Goal: Find specific page/section: Find specific page/section

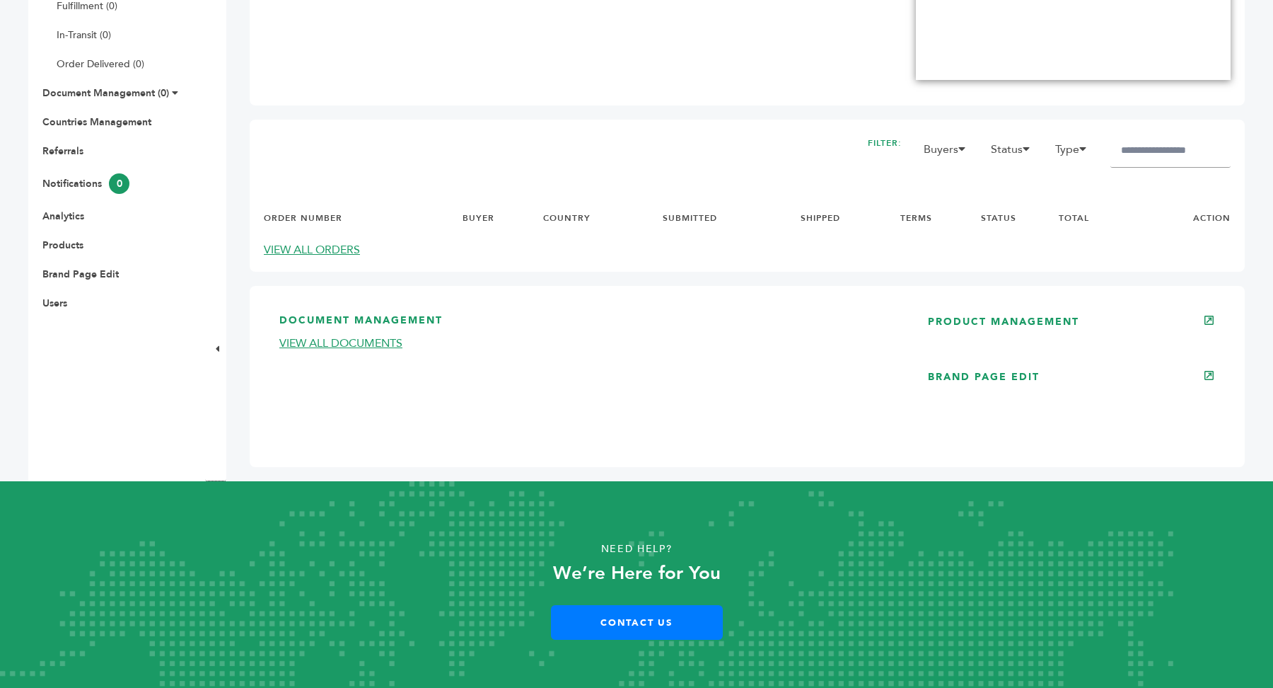
scroll to position [454, 0]
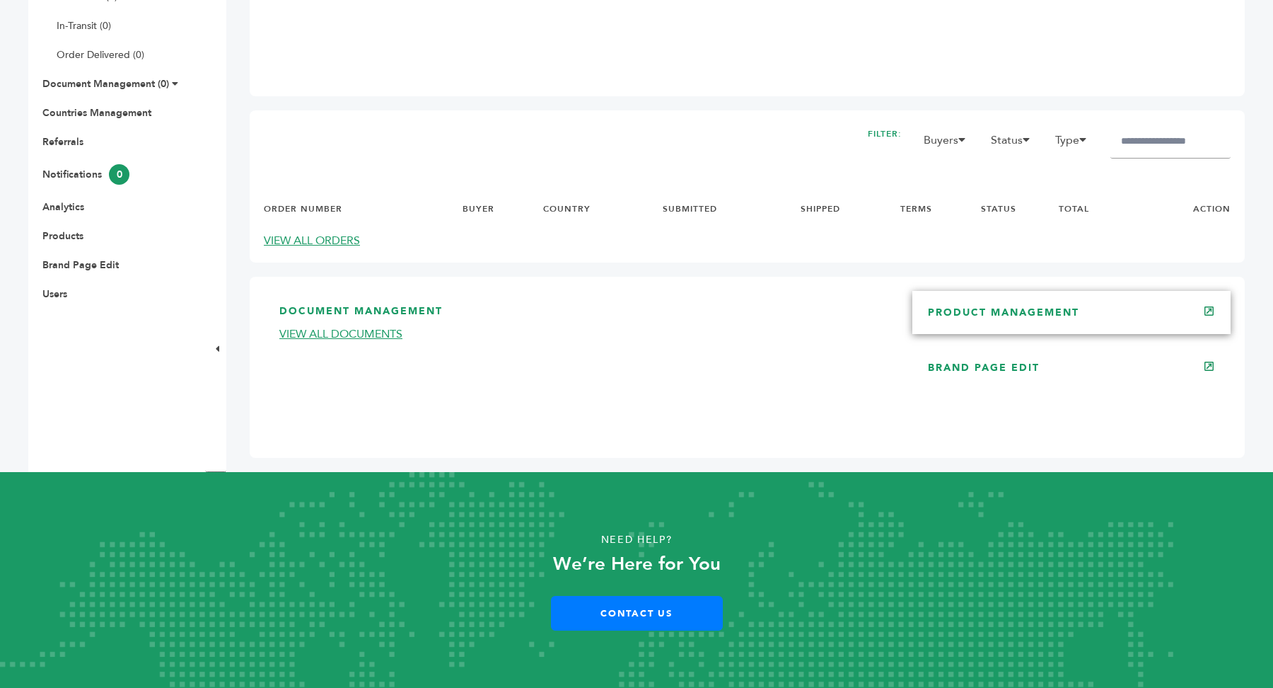
click at [1031, 312] on link "PRODUCT MANAGEMENT" at bounding box center [1003, 312] width 151 height 13
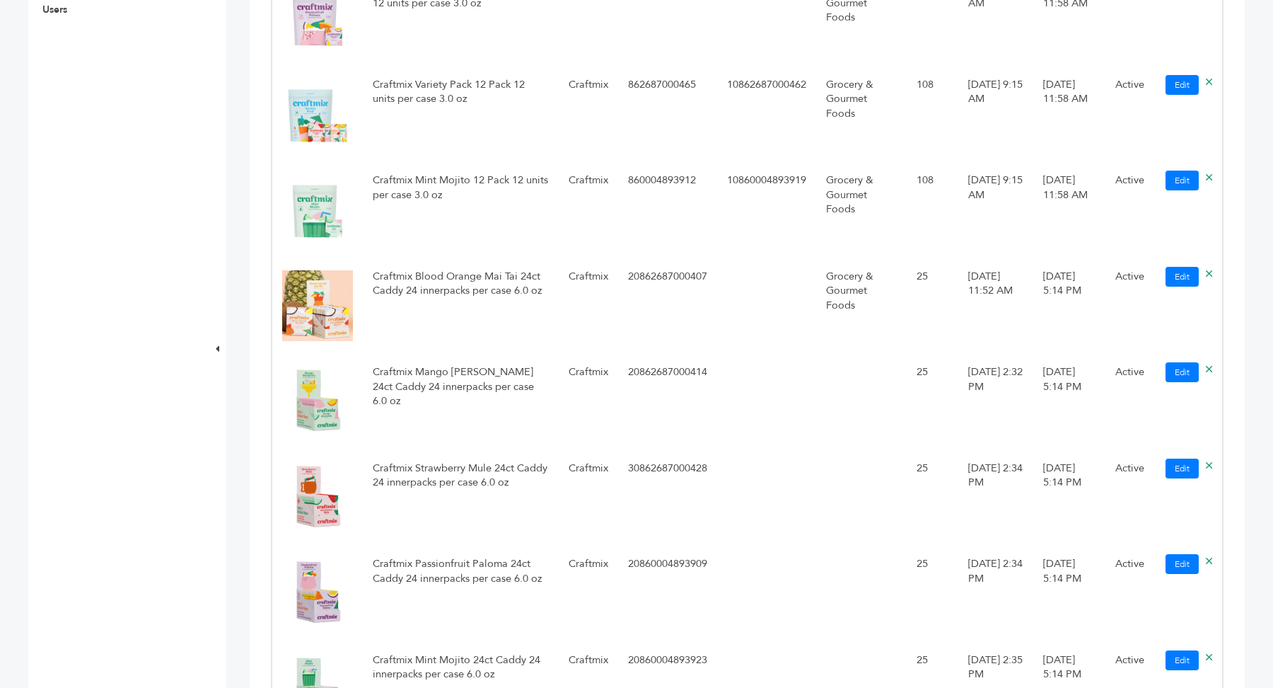
scroll to position [741, 0]
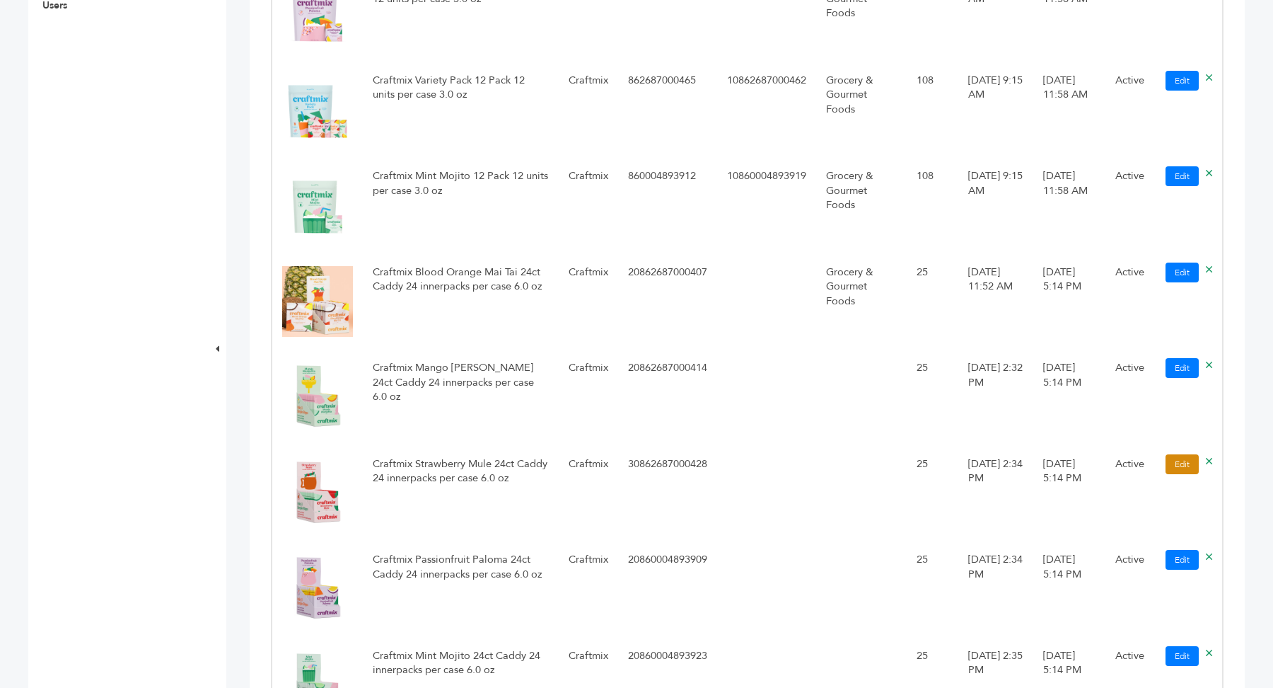
click at [1178, 468] on link "Edit" at bounding box center [1182, 464] width 33 height 20
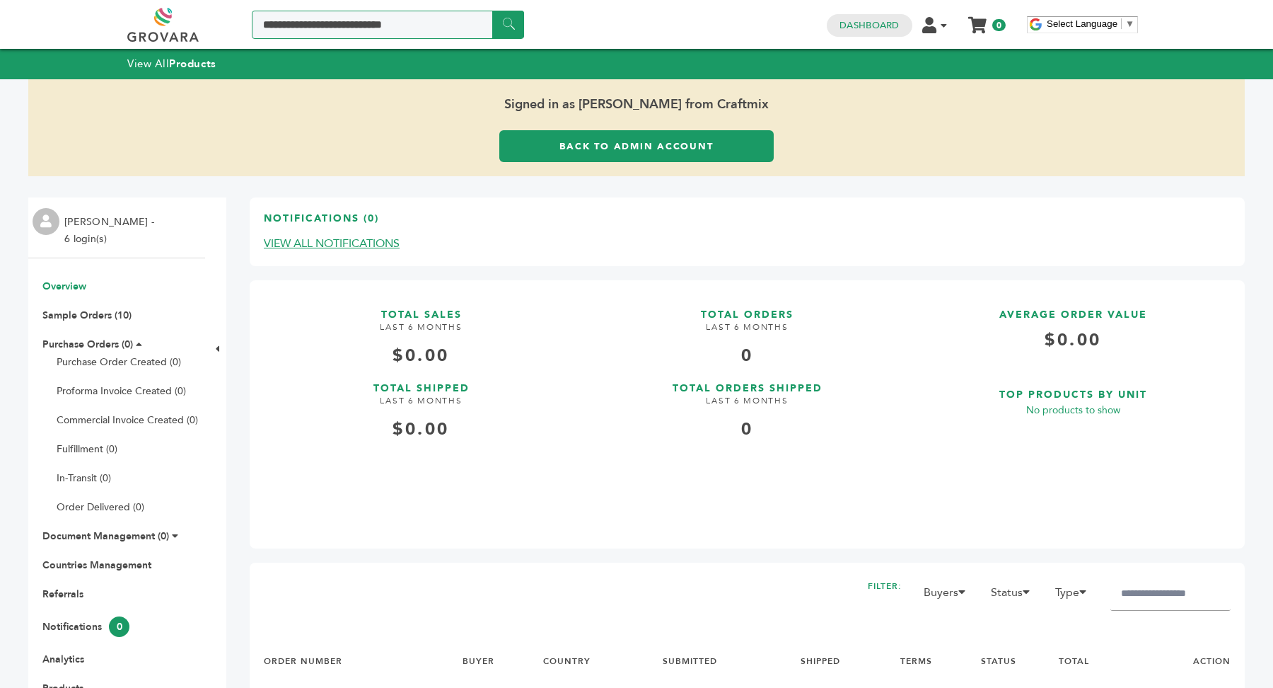
click at [327, 21] on input "Search a product or brand..." at bounding box center [388, 25] width 272 height 28
click at [575, 147] on link "Back to Admin Account" at bounding box center [636, 146] width 274 height 32
